Goal: Task Accomplishment & Management: Manage account settings

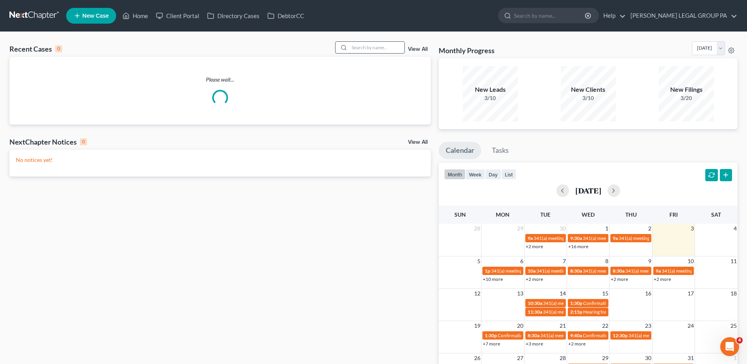
click at [371, 49] on input "search" at bounding box center [376, 47] width 55 height 11
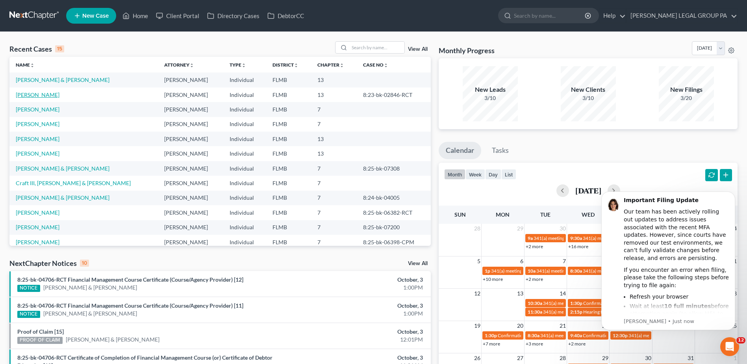
click at [29, 94] on link "[PERSON_NAME]" at bounding box center [38, 94] width 44 height 7
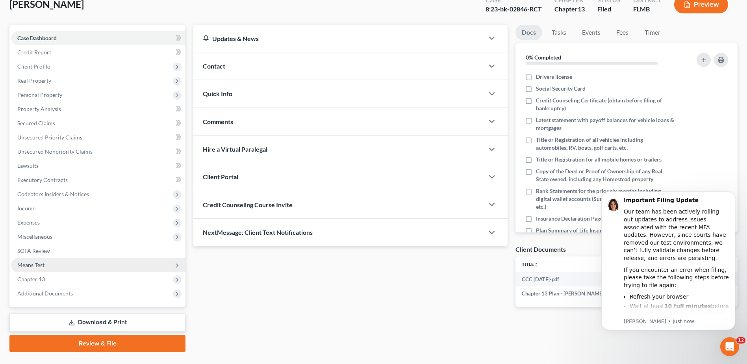
scroll to position [69, 0]
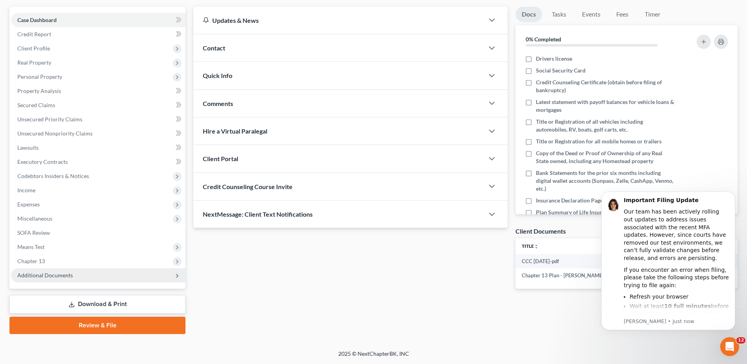
click at [83, 280] on span "Additional Documents" at bounding box center [98, 275] width 175 height 14
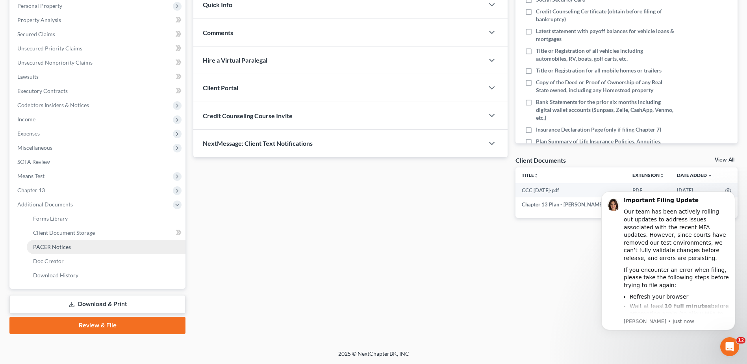
click at [91, 249] on link "PACER Notices" at bounding box center [106, 247] width 159 height 14
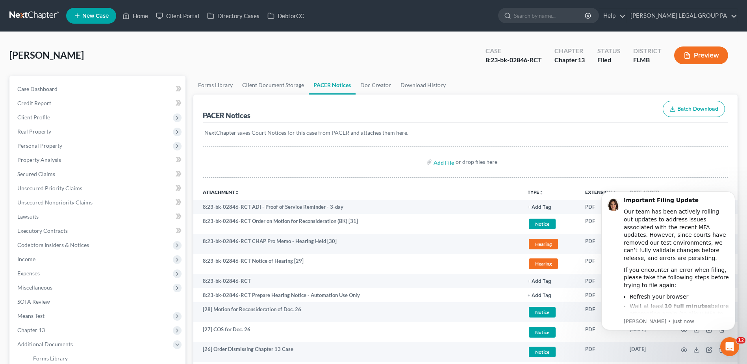
click at [733, 188] on body "Important Filing Update Our team has been actively rolling out updates to addre…" at bounding box center [668, 271] width 151 height 172
click at [732, 193] on icon "Dismiss notification" at bounding box center [733, 193] width 4 height 4
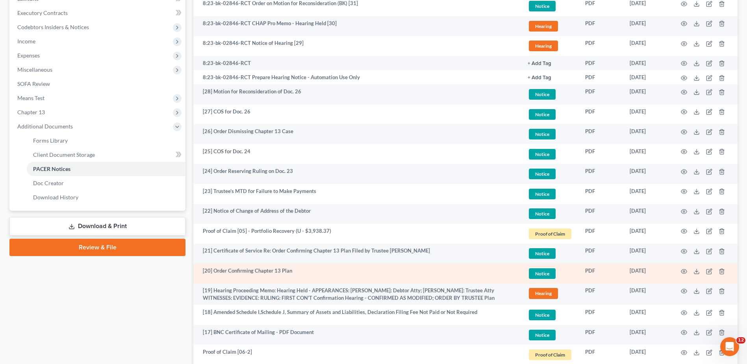
scroll to position [236, 0]
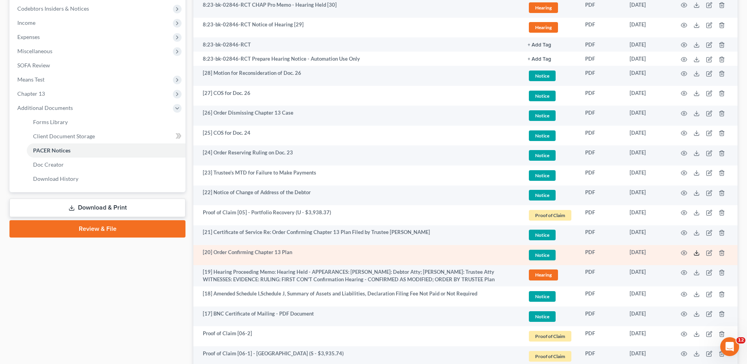
click at [695, 255] on icon at bounding box center [697, 253] width 6 height 6
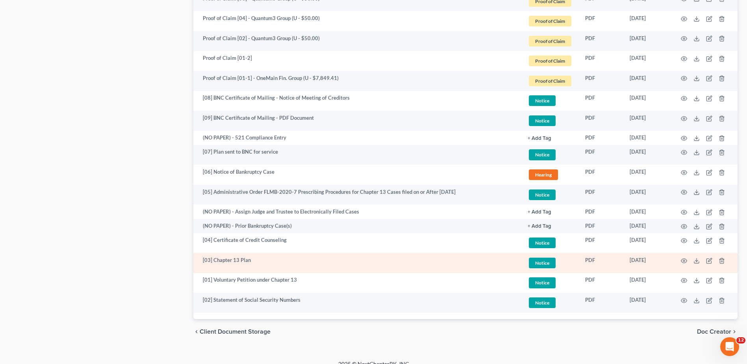
scroll to position [797, 0]
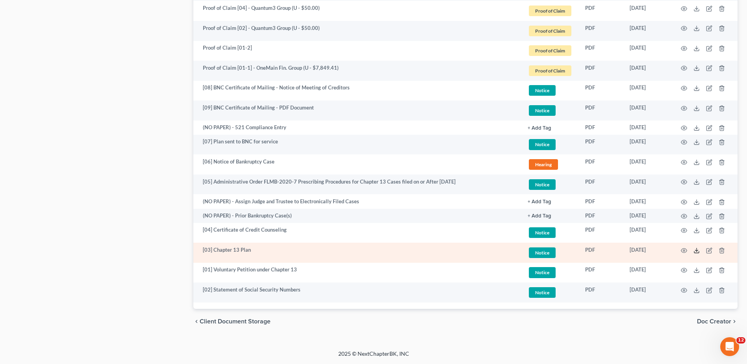
click at [695, 250] on icon at bounding box center [697, 250] width 6 height 6
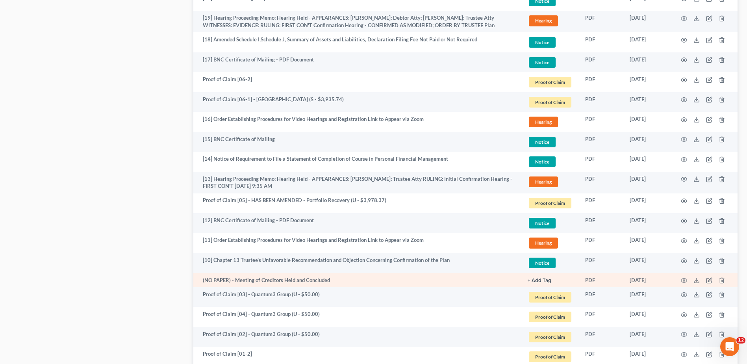
scroll to position [481, 0]
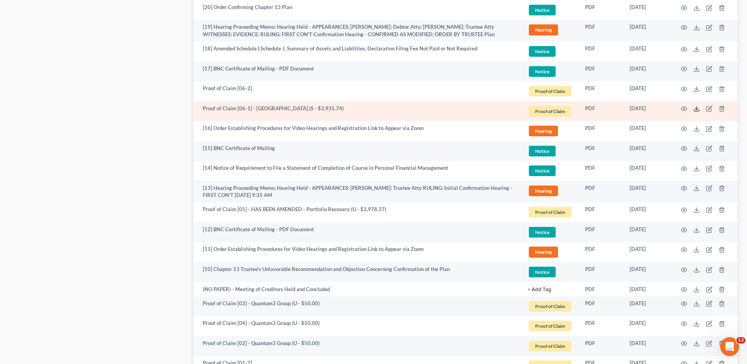
click at [695, 108] on icon at bounding box center [697, 109] width 6 height 6
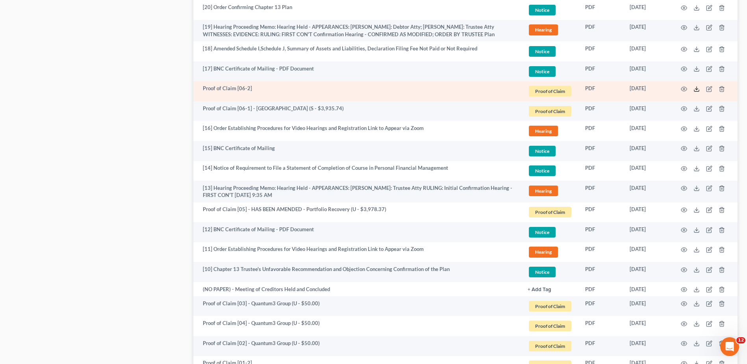
click at [698, 87] on icon at bounding box center [697, 89] width 6 height 6
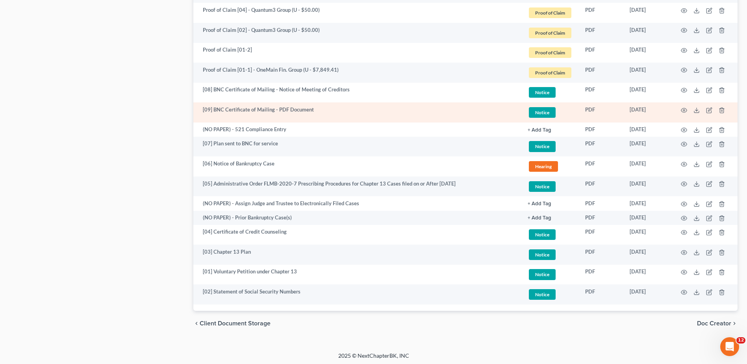
scroll to position [797, 0]
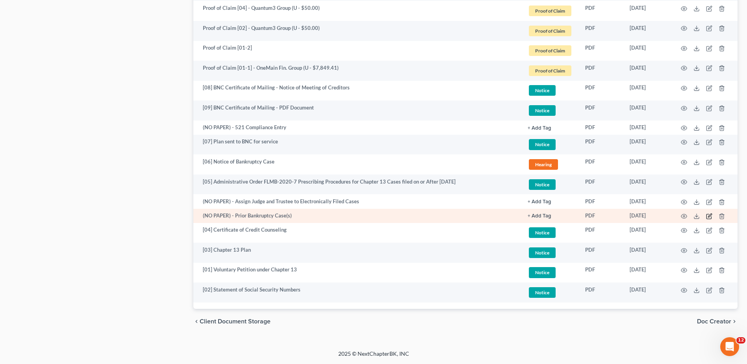
click at [712, 215] on icon "button" at bounding box center [709, 216] width 6 height 6
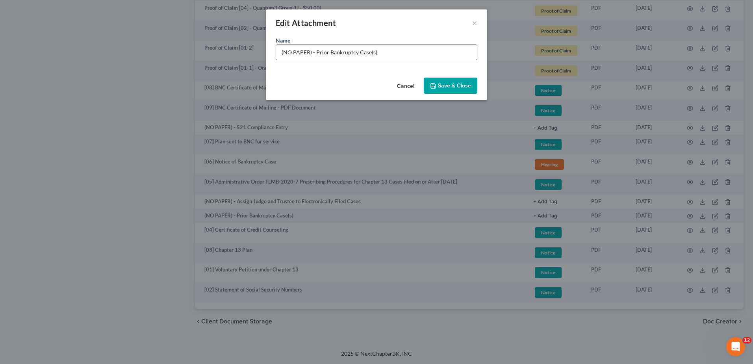
click at [312, 53] on input "(NO PAPER) - Prior Bankruptcy Case(s)" at bounding box center [376, 52] width 201 height 15
drag, startPoint x: 327, startPoint y: 52, endPoint x: 242, endPoint y: 52, distance: 85.5
click at [242, 52] on div "Edit Attachment × Name * (NO PAPER) [01] - Prior Bankruptcy Case(s) Cancel Save…" at bounding box center [376, 182] width 753 height 364
type input "(NO PAPER) [01] - Prior Bankruptcy Case(s)"
click at [459, 83] on span "Save & Close" at bounding box center [454, 85] width 33 height 7
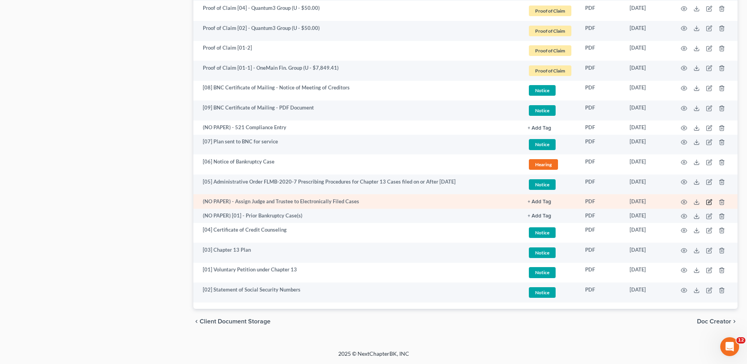
click at [708, 203] on icon "button" at bounding box center [709, 202] width 6 height 6
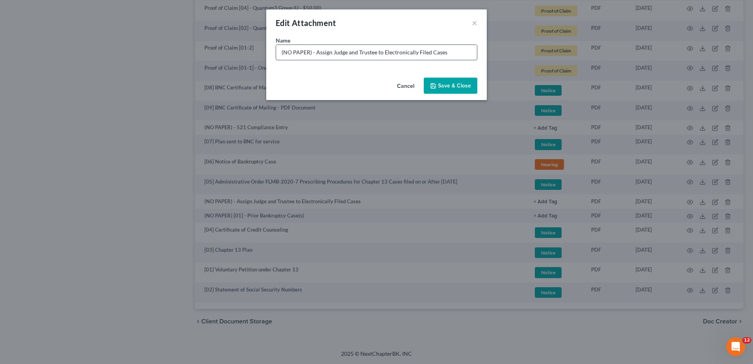
click at [312, 52] on input "(NO PAPER) - Assign Judge and Trustee to Electronically Filed Cases" at bounding box center [376, 52] width 201 height 15
type input "(NO PAPER) [02] - Assign Judge and Trustee to Electronically Filed Cases"
click at [458, 86] on span "Save & Close" at bounding box center [454, 85] width 33 height 7
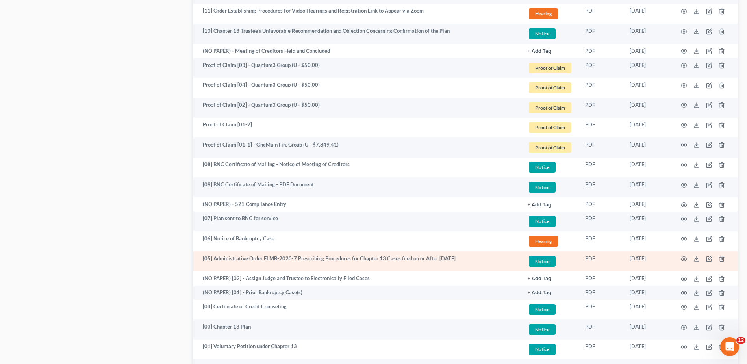
scroll to position [718, 0]
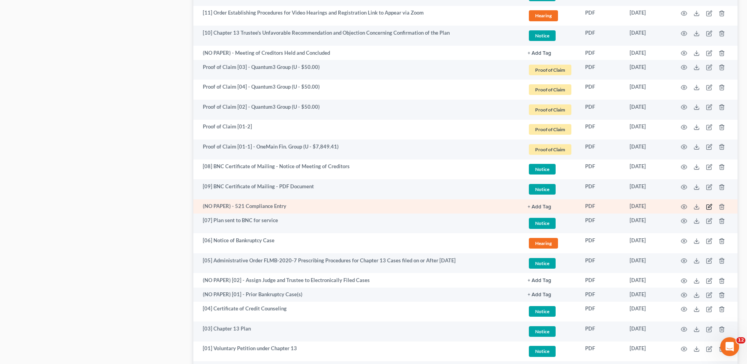
click at [708, 206] on icon "button" at bounding box center [709, 207] width 6 height 6
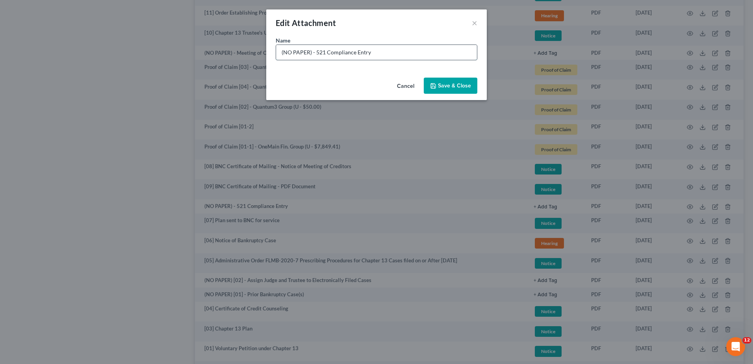
click at [313, 55] on input "(NO PAPER) - 521 Compliance Entry" at bounding box center [376, 52] width 201 height 15
type input "(NO PAPER) [03] - 521 Compliance Entry"
click at [465, 86] on span "Save & Close" at bounding box center [454, 85] width 33 height 7
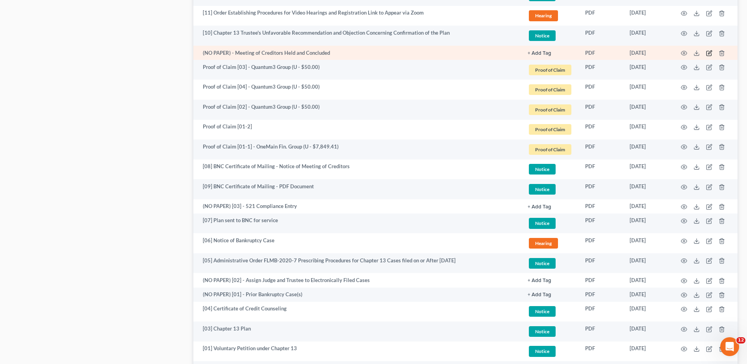
click at [706, 52] on icon "button" at bounding box center [709, 53] width 6 height 6
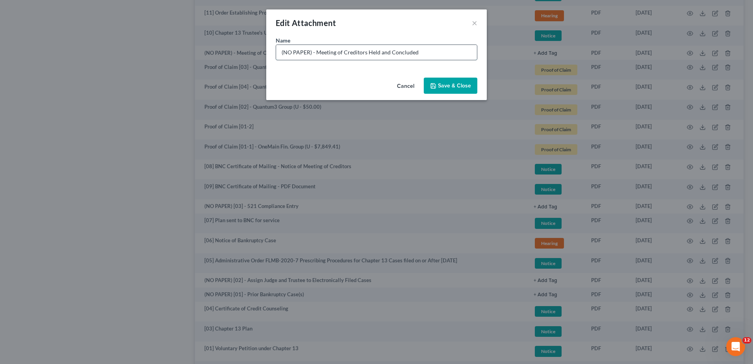
click at [312, 54] on input "(NO PAPER) - Meeting of Creditors Held and Concluded" at bounding box center [376, 52] width 201 height 15
type input "(NO PAPER) [04] - Meeting of Creditors Held and Concluded"
click at [451, 76] on div "Cancel Save & Close" at bounding box center [376, 87] width 221 height 26
click at [451, 85] on span "Save & Close" at bounding box center [454, 85] width 33 height 7
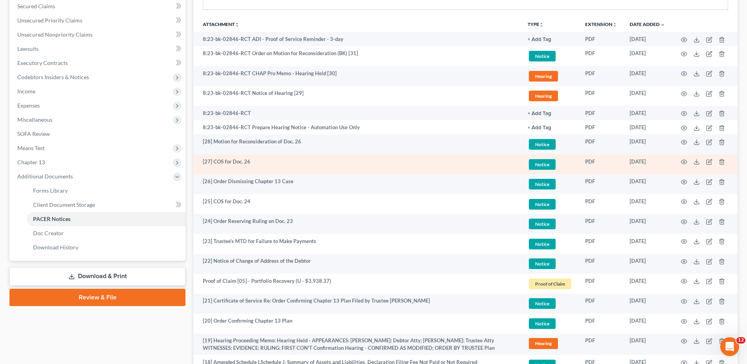
scroll to position [166, 0]
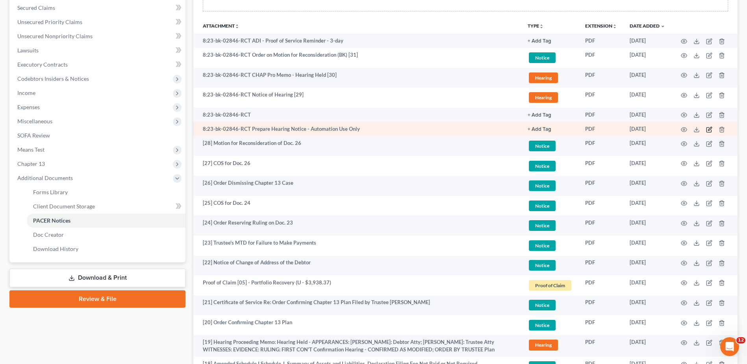
click at [708, 128] on icon "button" at bounding box center [709, 129] width 6 height 6
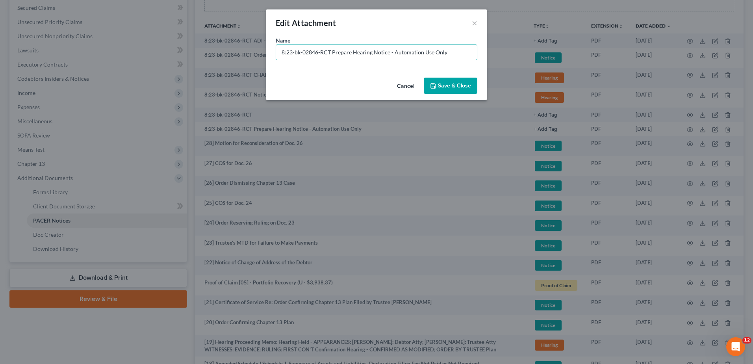
drag, startPoint x: 331, startPoint y: 53, endPoint x: 69, endPoint y: 86, distance: 264.9
click at [66, 86] on div "Edit Attachment × Name * 8:23-bk-02846-RCT Prepare Hearing Notice - Automation …" at bounding box center [376, 182] width 753 height 364
paste input "(NO PAPER) [01] -"
click at [317, 54] on input "(NO PAPER) [01] - Prepare Hearing Notice - Automation Use Only" at bounding box center [376, 52] width 201 height 15
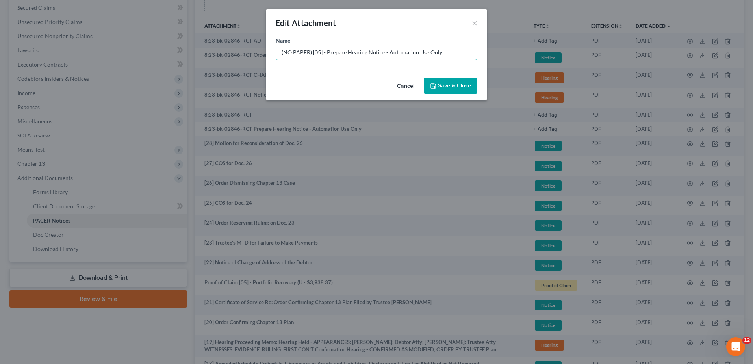
type input "(NO PAPER) [05] - Prepare Hearing Notice - Automation Use Only"
drag, startPoint x: 463, startPoint y: 84, endPoint x: 468, endPoint y: 86, distance: 5.3
click at [463, 84] on span "Save & Close" at bounding box center [454, 85] width 33 height 7
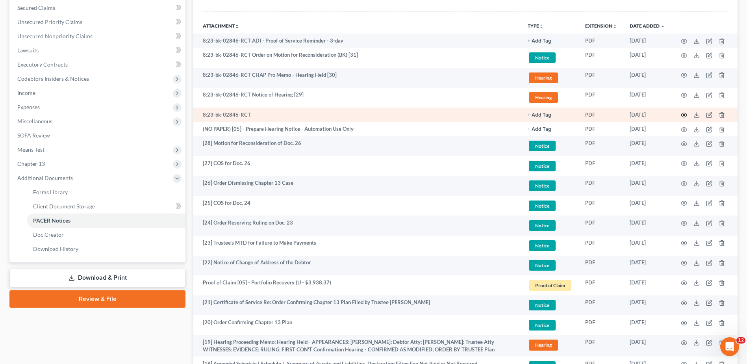
click at [682, 115] on icon "button" at bounding box center [685, 115] width 6 height 4
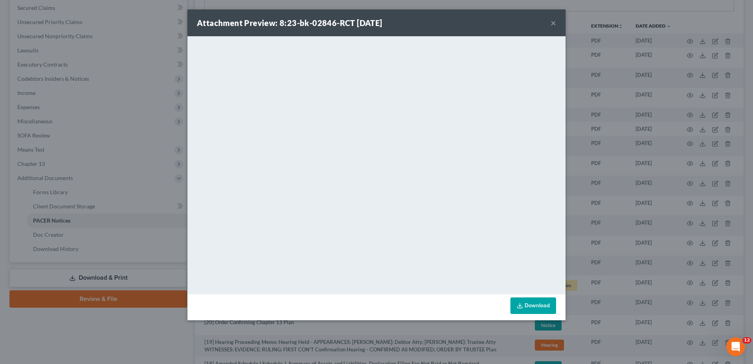
click at [553, 24] on button "×" at bounding box center [554, 22] width 6 height 9
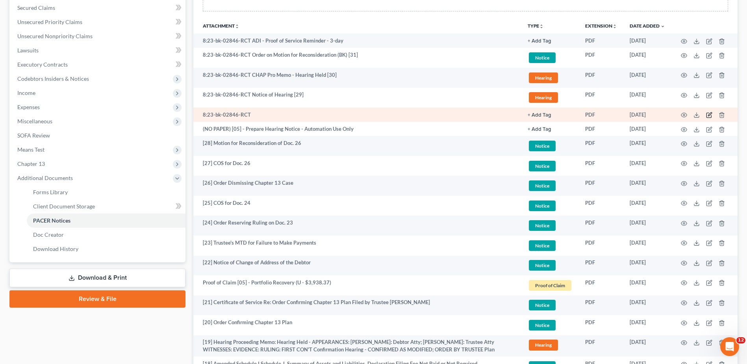
click at [710, 113] on icon "button" at bounding box center [709, 115] width 6 height 6
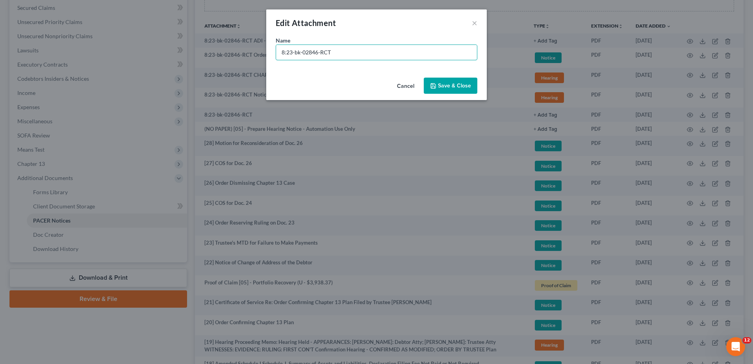
drag, startPoint x: 353, startPoint y: 52, endPoint x: 141, endPoint y: 60, distance: 211.3
click at [132, 61] on div "Edit Attachment × Name * 8:23-bk-02846-RCT Cancel Save & Close" at bounding box center [376, 182] width 753 height 364
paste input "(NO PAPER) [01] -"
click at [316, 52] on input "(NO PAPER) [01] -" at bounding box center [376, 52] width 201 height 15
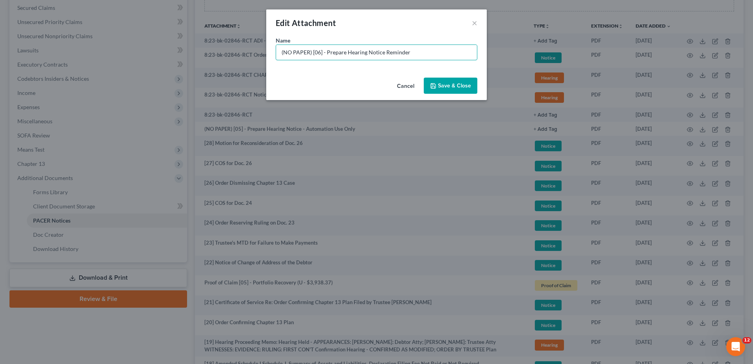
type input "(NO PAPER) [06] - Prepare Hearing Notice Reminder"
click at [436, 82] on button "Save & Close" at bounding box center [451, 86] width 54 height 17
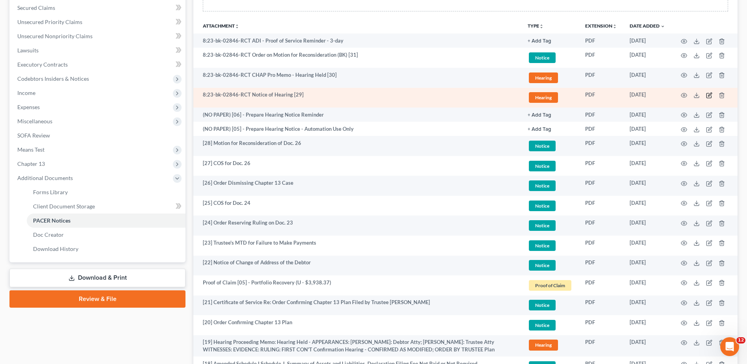
click at [710, 95] on icon "button" at bounding box center [709, 95] width 6 height 6
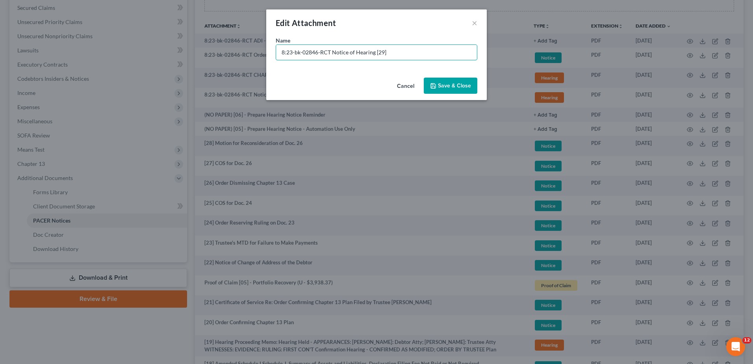
drag, startPoint x: 333, startPoint y: 51, endPoint x: 57, endPoint y: 54, distance: 276.2
click at [58, 54] on div "Edit Attachment × Name * 8:23-bk-02846-RCT Notice of Hearing [29] Cancel Save &…" at bounding box center [376, 182] width 753 height 364
type input "[29] NOH for Doc. 28"
click at [461, 83] on span "Save & Close" at bounding box center [454, 85] width 33 height 7
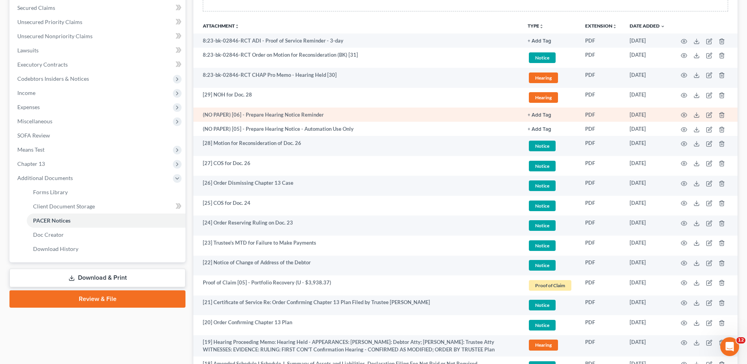
scroll to position [87, 0]
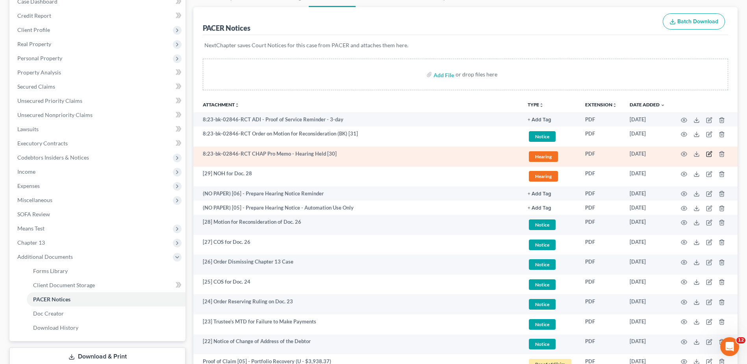
click at [710, 152] on icon "button" at bounding box center [710, 154] width 4 height 4
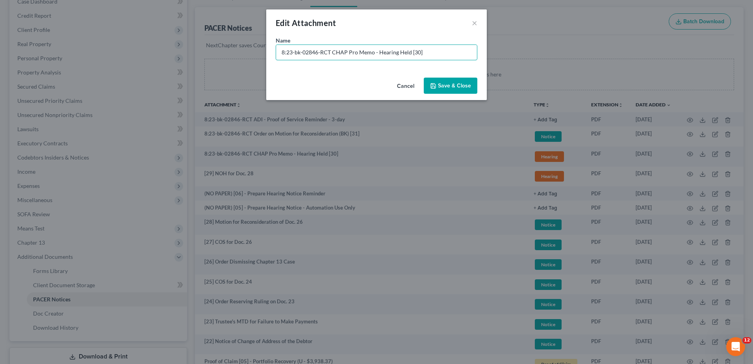
drag, startPoint x: 329, startPoint y: 50, endPoint x: 159, endPoint y: 67, distance: 171.4
click at [159, 67] on div "Edit Attachment × Name * 8:23-bk-02846-RCT CHAP Pro Memo - Hearing Held [30] Ca…" at bounding box center [376, 182] width 753 height 364
type input "[30] CHAP Pro Memo - Hearing Held"
click at [449, 86] on span "Save & Close" at bounding box center [454, 85] width 33 height 7
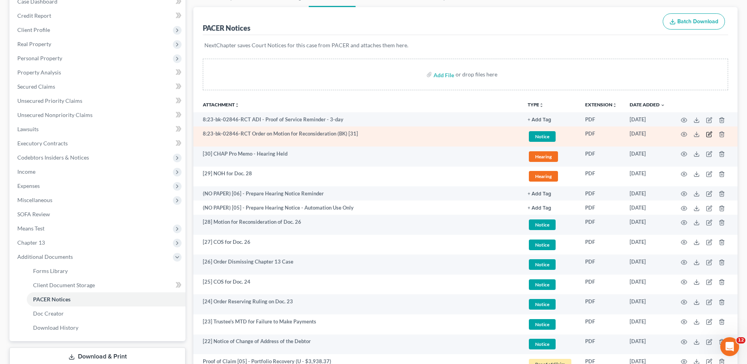
click at [708, 132] on icon "button" at bounding box center [709, 134] width 5 height 5
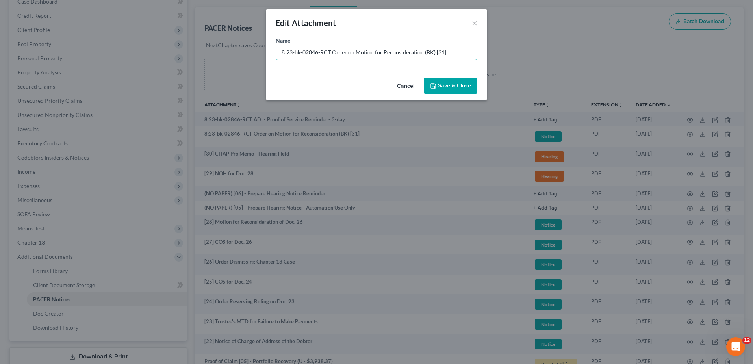
drag, startPoint x: 203, startPoint y: 74, endPoint x: 71, endPoint y: 77, distance: 132.4
click at [72, 76] on div "Edit Attachment × Name * 8:23-bk-02846-RCT Order on Motion for Reconsideration …" at bounding box center [376, 182] width 753 height 364
type input "[31] Order on Motion for Reconsideration (BK)"
click at [449, 83] on span "Save & Close" at bounding box center [454, 85] width 33 height 7
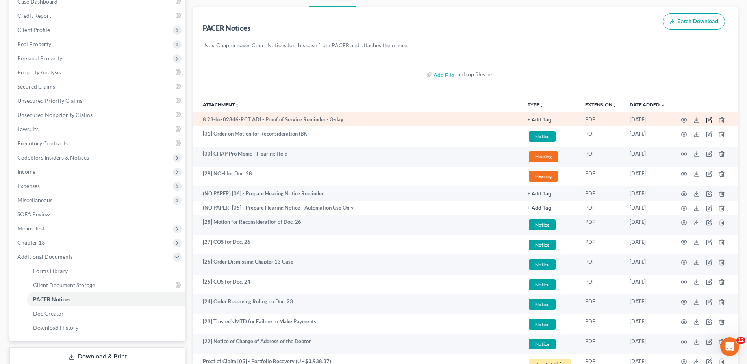
click at [711, 121] on icon "button" at bounding box center [709, 120] width 6 height 6
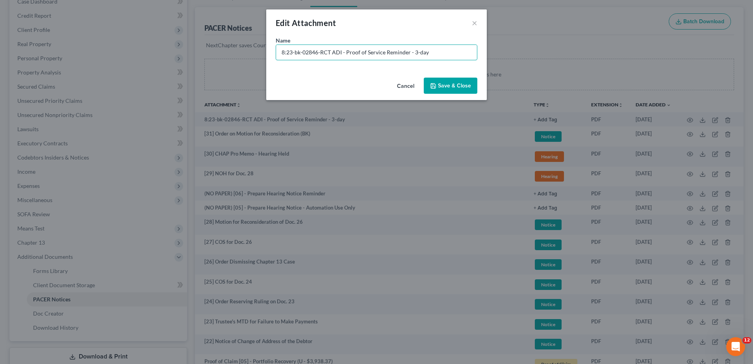
drag, startPoint x: 330, startPoint y: 49, endPoint x: 162, endPoint y: 64, distance: 168.5
click at [156, 62] on div "Edit Attachment × Name * 8:23-bk-02846-RCT ADI - Proof of Service Reminder - 3-…" at bounding box center [376, 182] width 753 height 364
paste input "(NO PAPER) [01] -"
click at [316, 50] on input "(NO PAPER) [01] - ADI - Proof of Service Reminder - 3-day" at bounding box center [376, 52] width 201 height 15
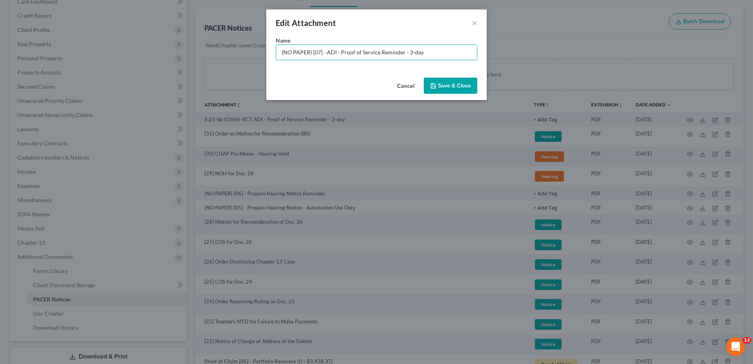
type input "(NO PAPER) [07] - ADI - Proof of Service Reminder - 3-day"
click at [450, 78] on button "Save & Close" at bounding box center [451, 86] width 54 height 17
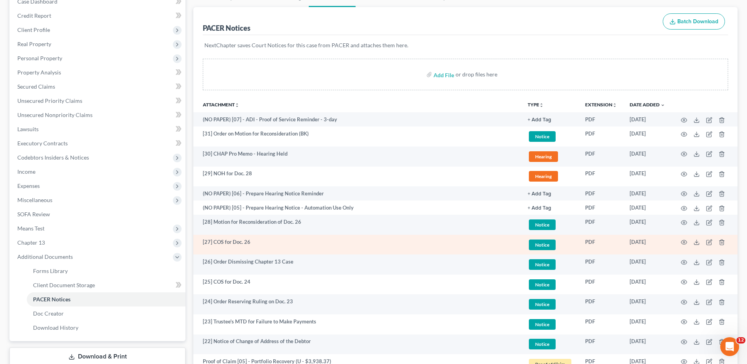
scroll to position [0, 0]
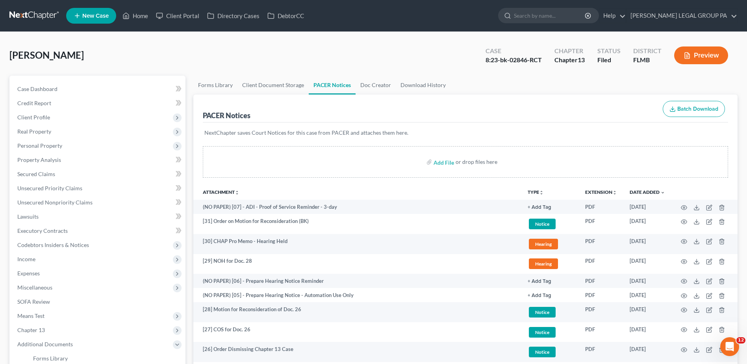
click at [36, 16] on link at bounding box center [34, 16] width 50 height 14
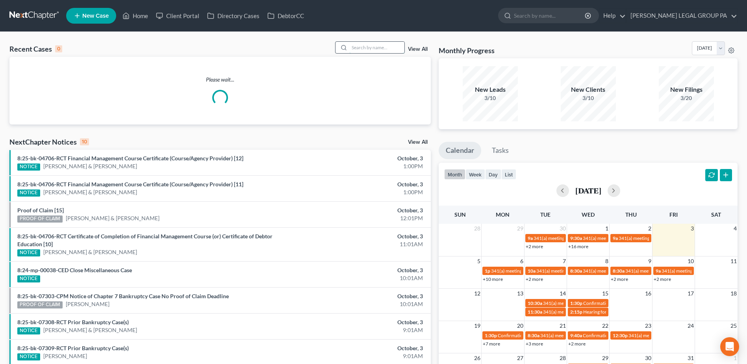
click at [371, 48] on input "search" at bounding box center [376, 47] width 55 height 11
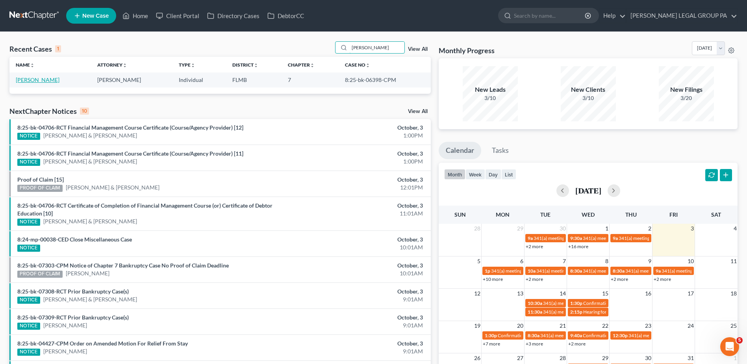
type input "caven"
click at [46, 76] on link "[PERSON_NAME]" at bounding box center [38, 79] width 44 height 7
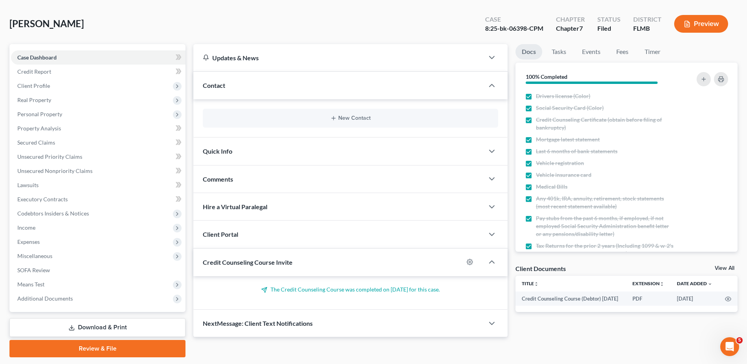
scroll to position [55, 0]
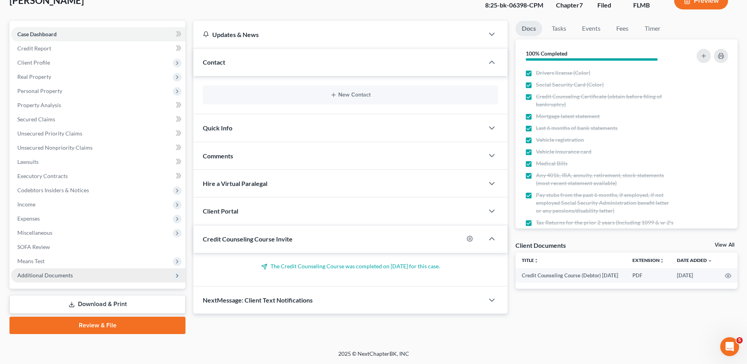
click at [32, 277] on span "Additional Documents" at bounding box center [45, 275] width 56 height 7
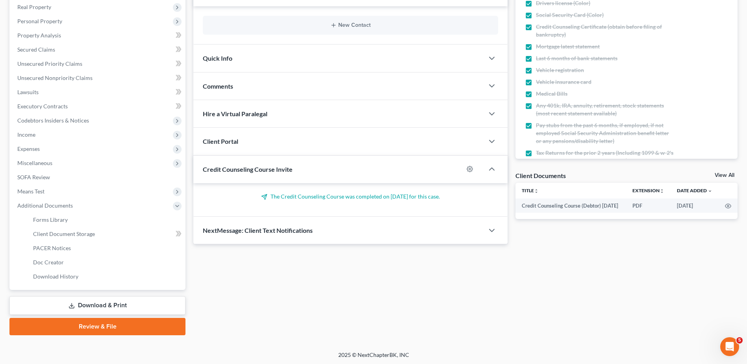
scroll to position [126, 0]
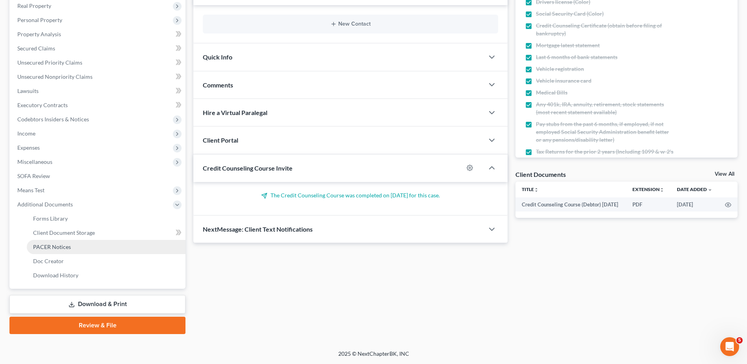
click at [56, 249] on span "PACER Notices" at bounding box center [52, 247] width 38 height 7
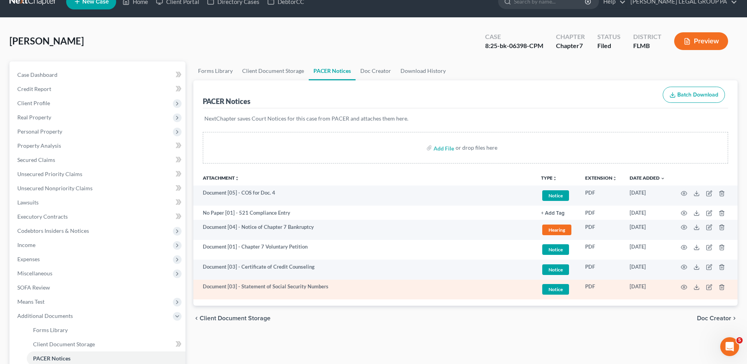
scroll to position [7, 0]
